Goal: Task Accomplishment & Management: Manage account settings

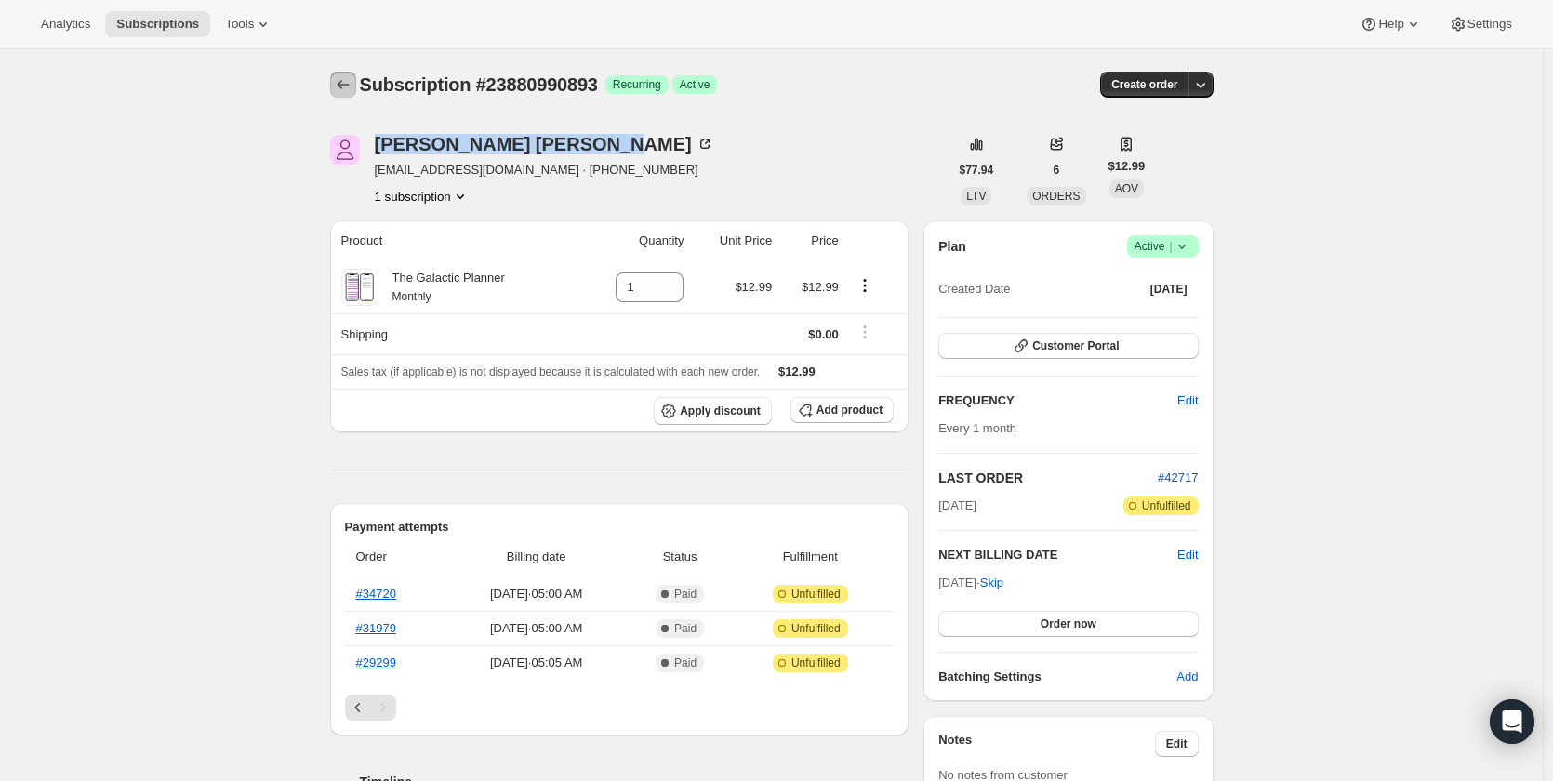
click at [342, 90] on icon "Subscriptions" at bounding box center [343, 84] width 19 height 19
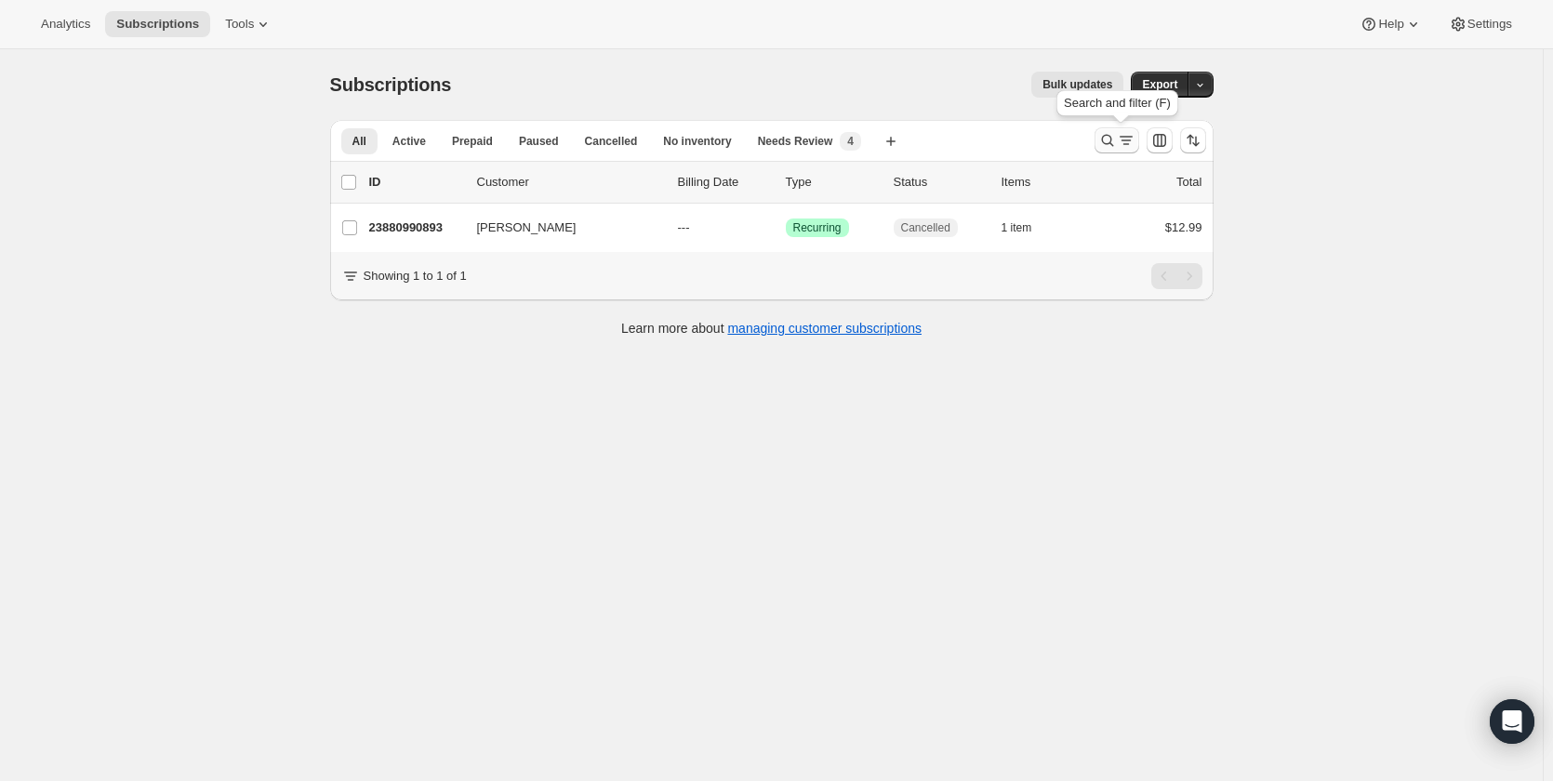
click at [1104, 137] on icon "Search and filter results" at bounding box center [1108, 140] width 19 height 19
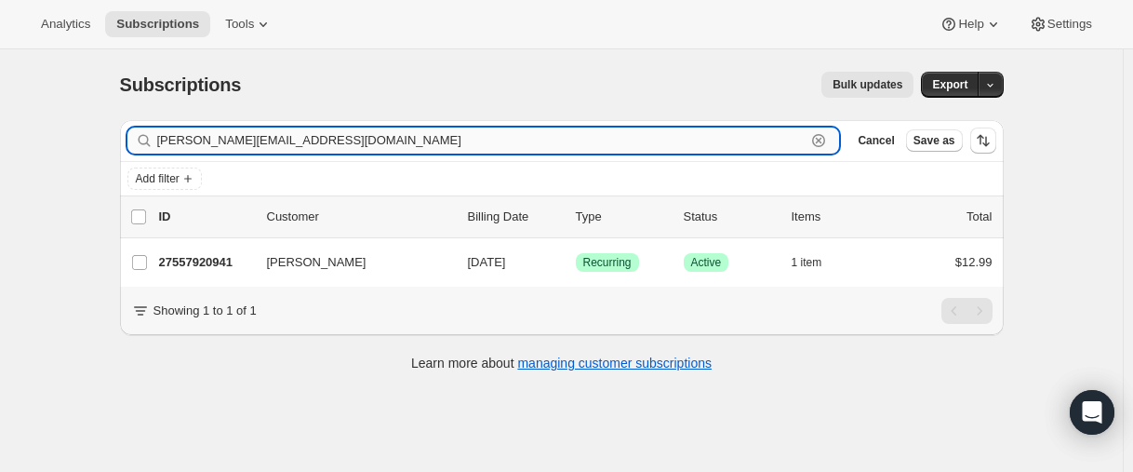
click at [256, 150] on input "[PERSON_NAME][EMAIL_ADDRESS][DOMAIN_NAME]" at bounding box center [481, 140] width 649 height 26
paste input "[URL][DOMAIN_NAME]"
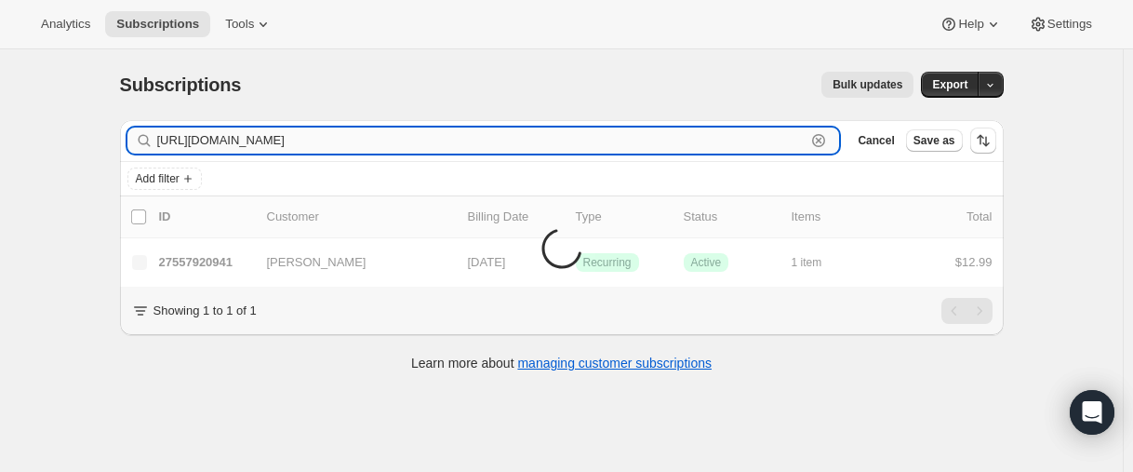
type input "[PERSON_NAME][EMAIL_ADDRESS][DOMAIN_NAME]"
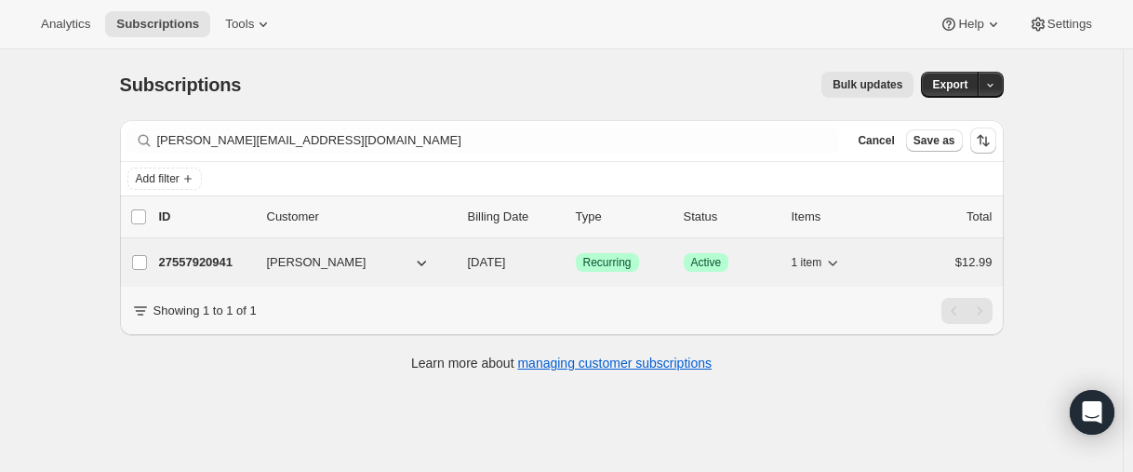
click at [313, 273] on div "27557920941 [PERSON_NAME] [DATE] Success Recurring Success Active 1 item $12.99" at bounding box center [575, 262] width 833 height 26
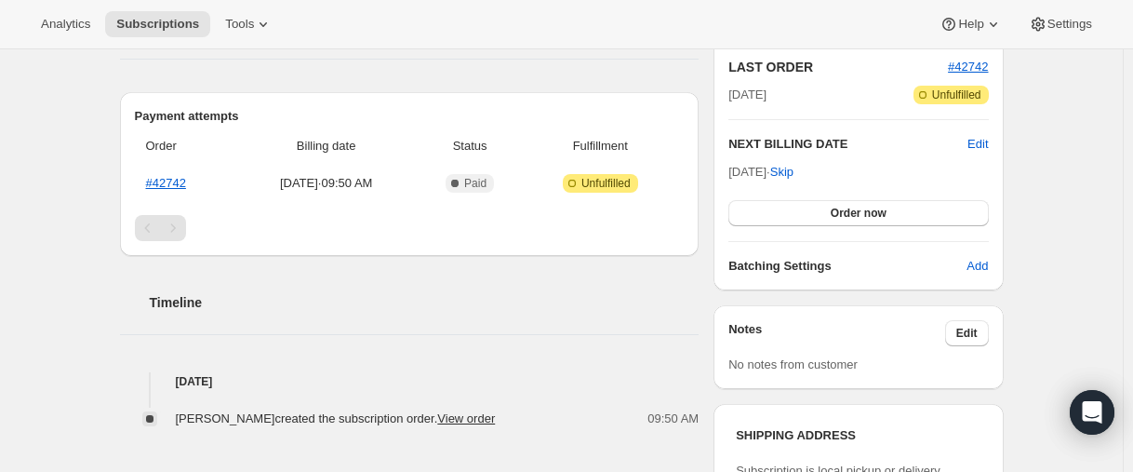
scroll to position [372, 0]
